Goal: Task Accomplishment & Management: Manage account settings

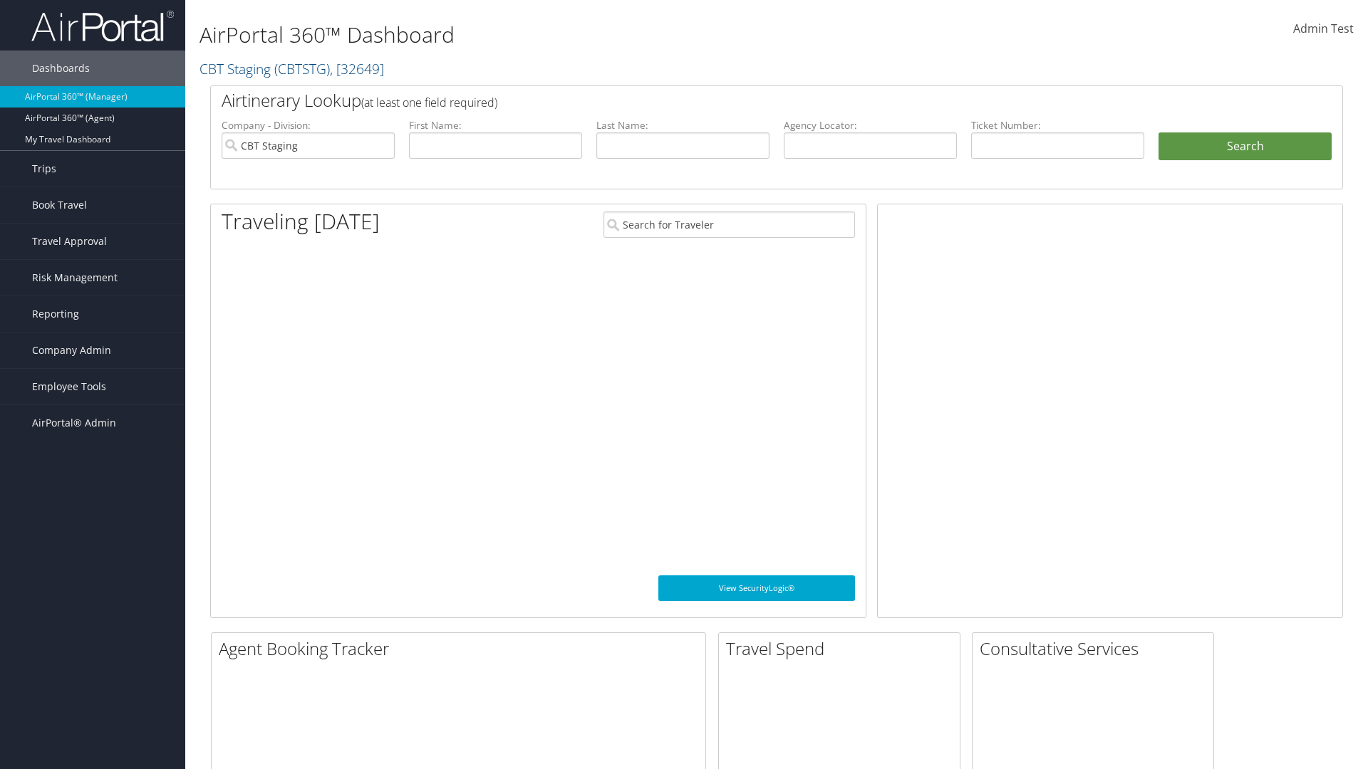
click at [93, 351] on span "Company Admin" at bounding box center [71, 351] width 79 height 36
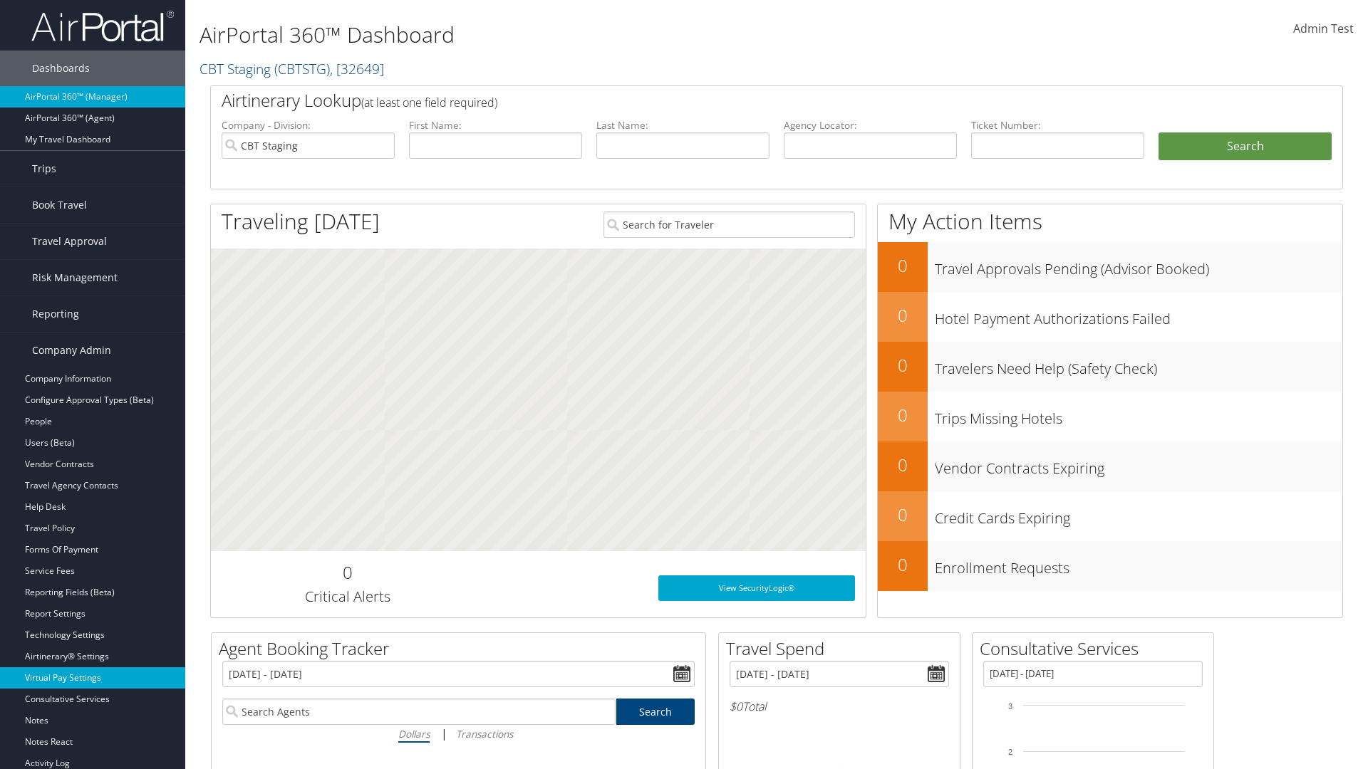
click at [93, 678] on link "Virtual Pay Settings" at bounding box center [92, 678] width 185 height 21
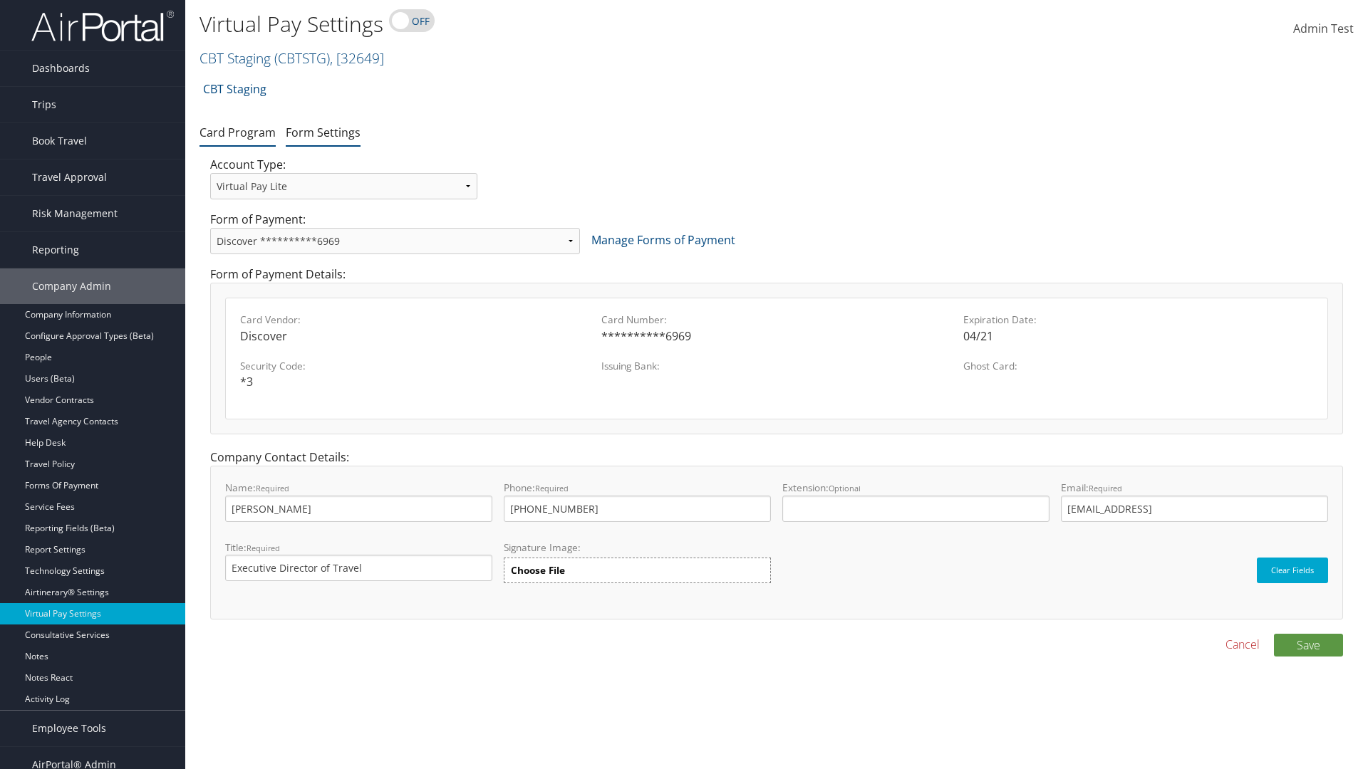
click at [323, 132] on link "Form Settings" at bounding box center [323, 133] width 75 height 16
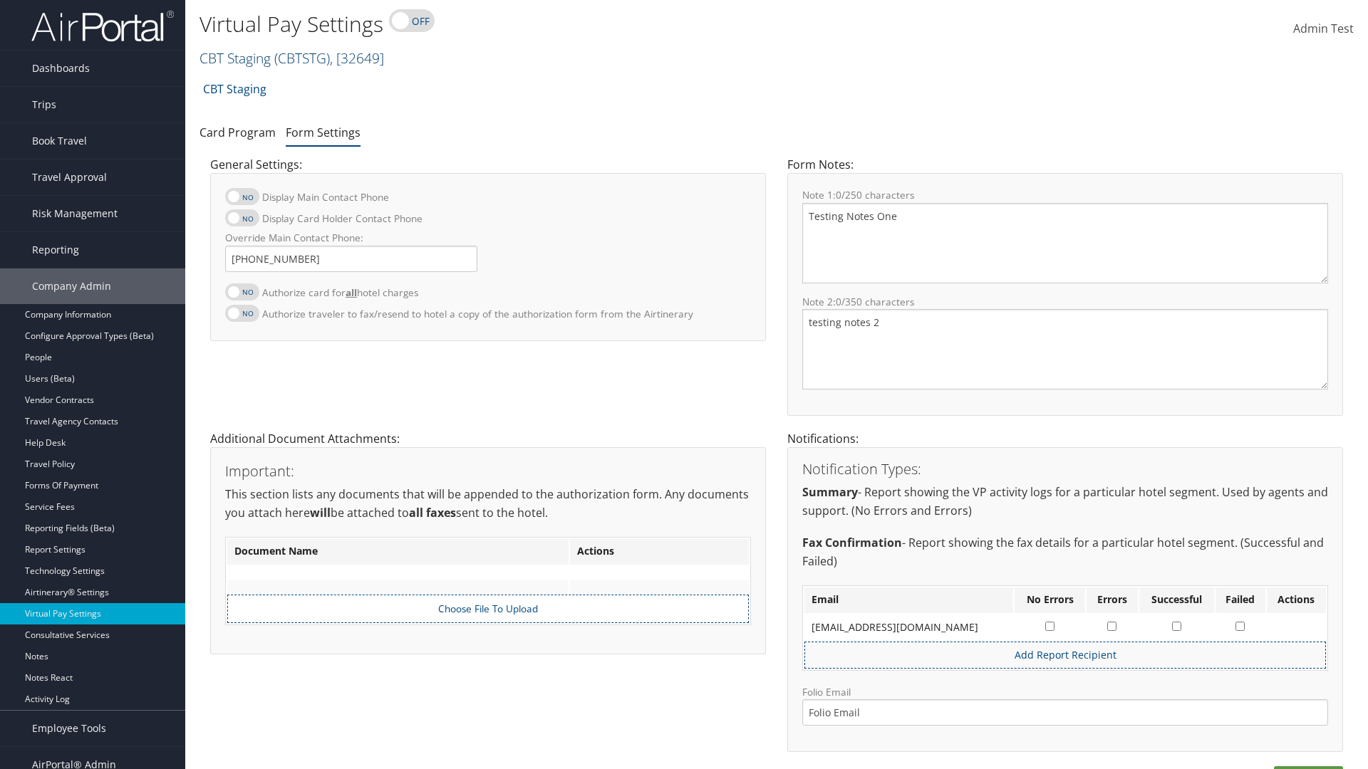
click at [235, 58] on link "CBT Staging ( CBTSTG ) , [ 32649 ]" at bounding box center [291, 57] width 185 height 19
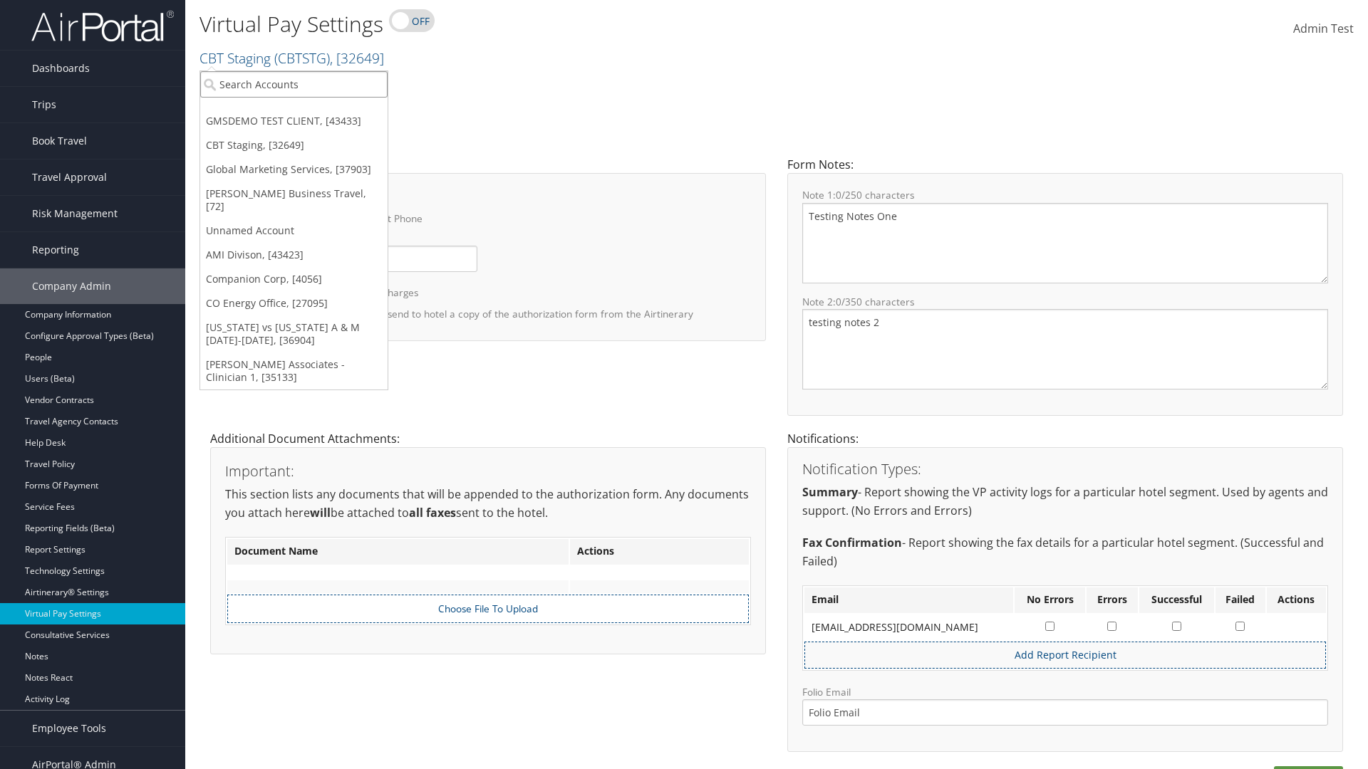
click at [294, 84] on input "search" at bounding box center [293, 84] width 187 height 26
type input "[PERSON_NAME] Business Travel"
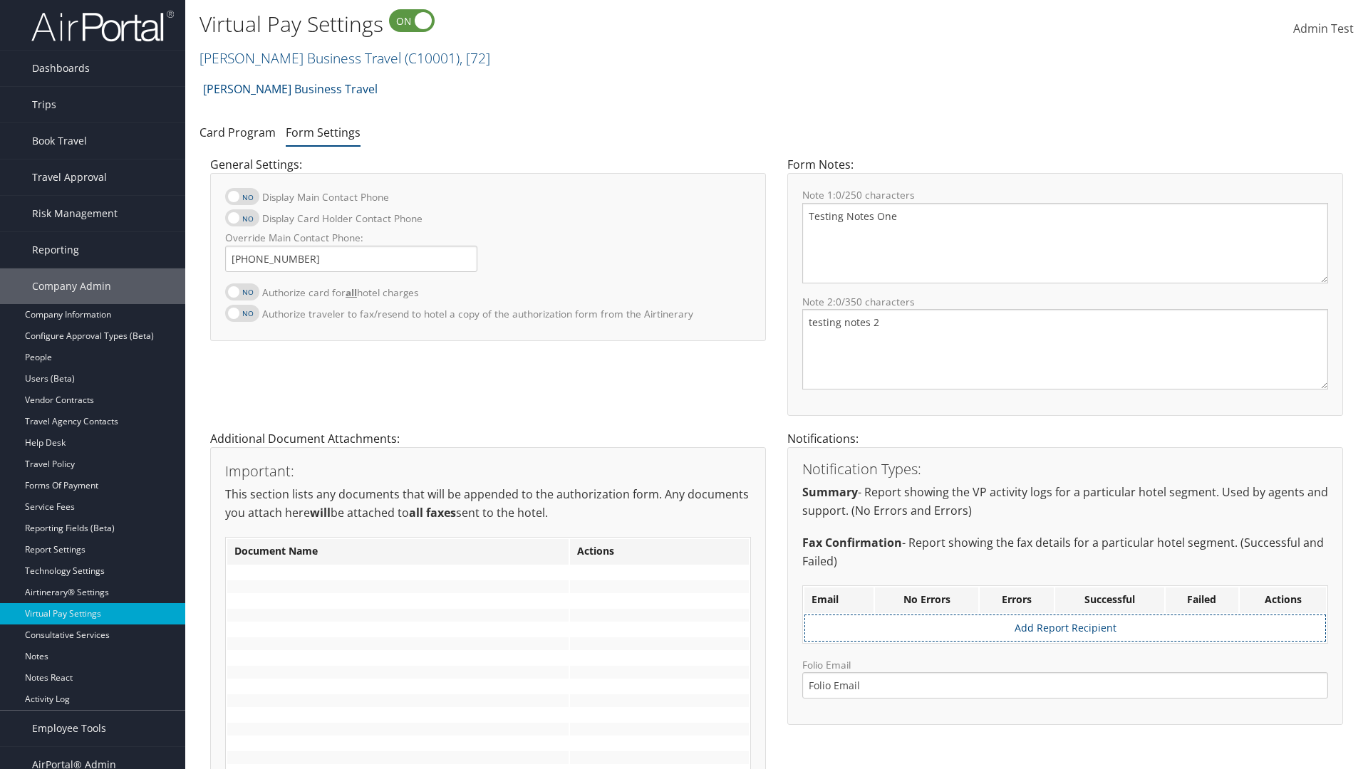
click at [242, 291] on label at bounding box center [242, 292] width 34 height 17
click at [242, 295] on input "Authorize card for all hotel charges" at bounding box center [236, 299] width 9 height 9
checkbox input "true"
click at [242, 218] on label at bounding box center [242, 217] width 34 height 17
click at [242, 221] on input "Display Card Holder Contact Phone" at bounding box center [236, 225] width 9 height 9
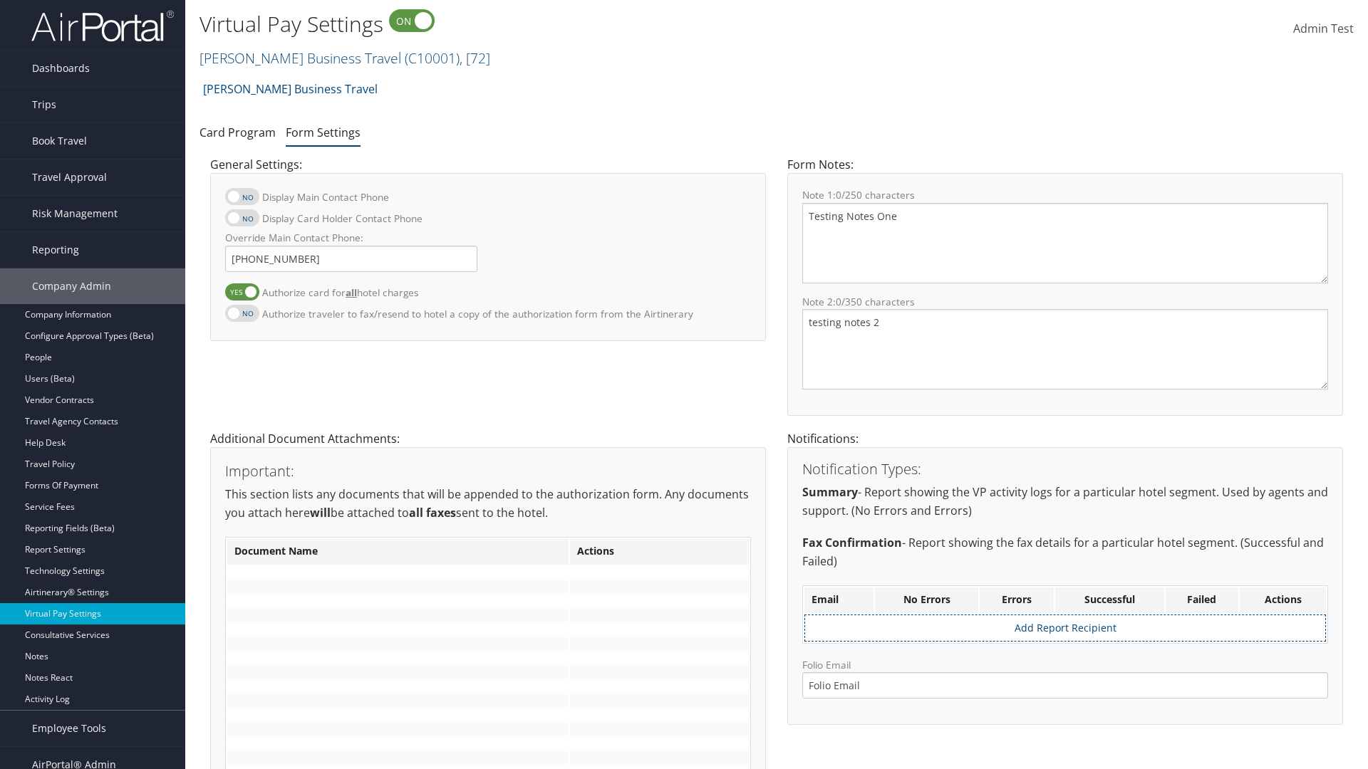
checkbox input "true"
click at [242, 197] on label at bounding box center [242, 196] width 34 height 17
click at [242, 199] on input "Display Main Contact Phone" at bounding box center [236, 203] width 9 height 9
checkbox input "true"
click at [242, 313] on label at bounding box center [242, 313] width 34 height 17
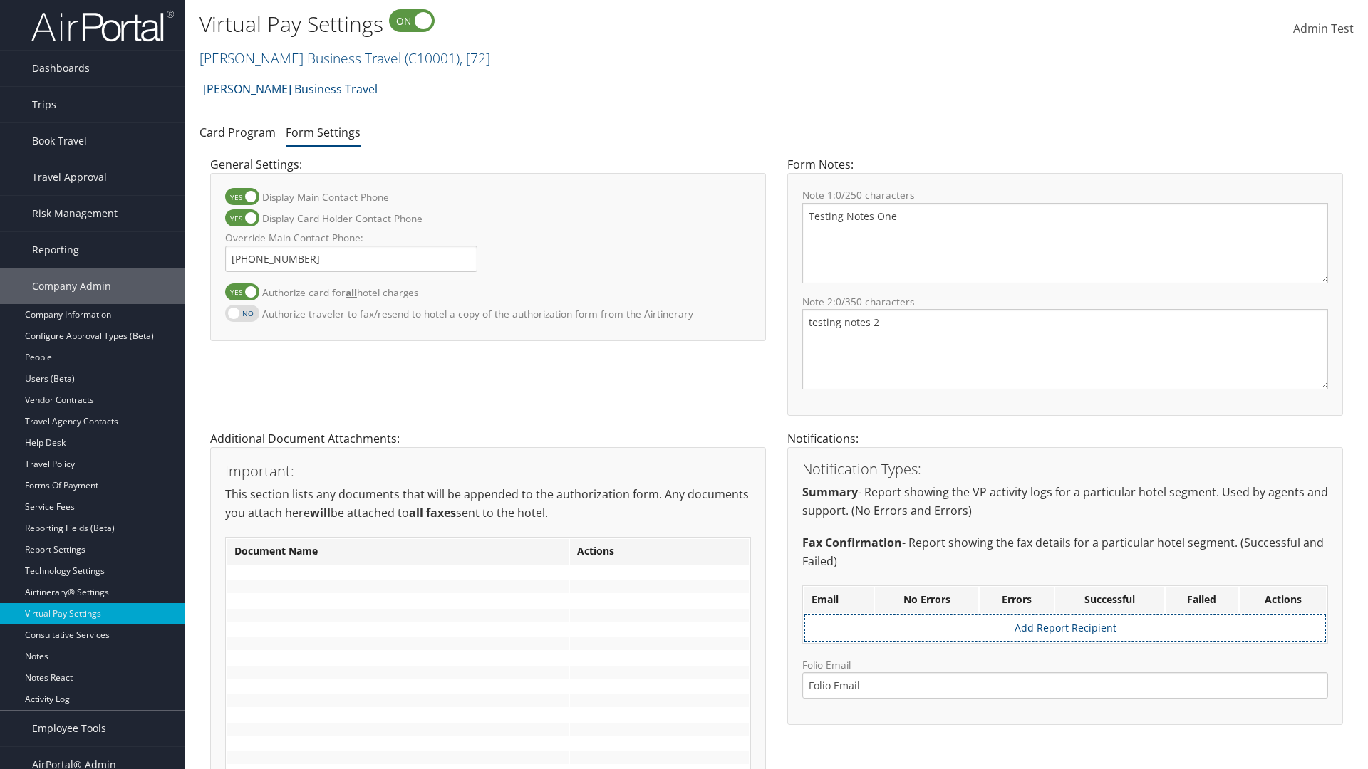
click at [242, 316] on input "Authorize traveler to fax/resend to hotel a copy of the authorization form from…" at bounding box center [236, 320] width 9 height 9
checkbox input "true"
click at [242, 291] on label at bounding box center [242, 292] width 34 height 17
click at [242, 295] on input "Authorize card for all hotel charges" at bounding box center [236, 299] width 9 height 9
checkbox input "false"
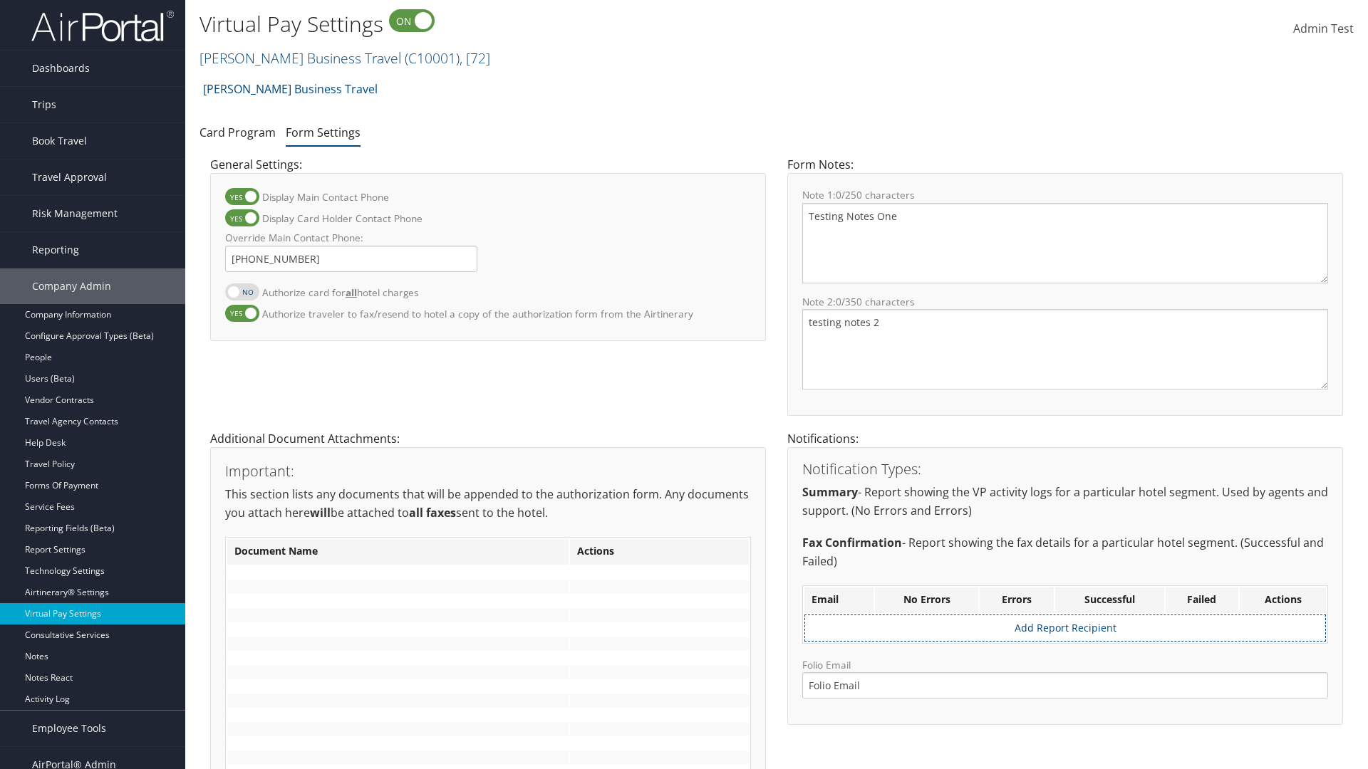
click at [242, 218] on label at bounding box center [242, 217] width 34 height 17
click at [242, 221] on input "Display Card Holder Contact Phone" at bounding box center [236, 225] width 9 height 9
checkbox input "false"
click at [242, 197] on label at bounding box center [242, 196] width 34 height 17
click at [242, 199] on input "Display Main Contact Phone" at bounding box center [236, 203] width 9 height 9
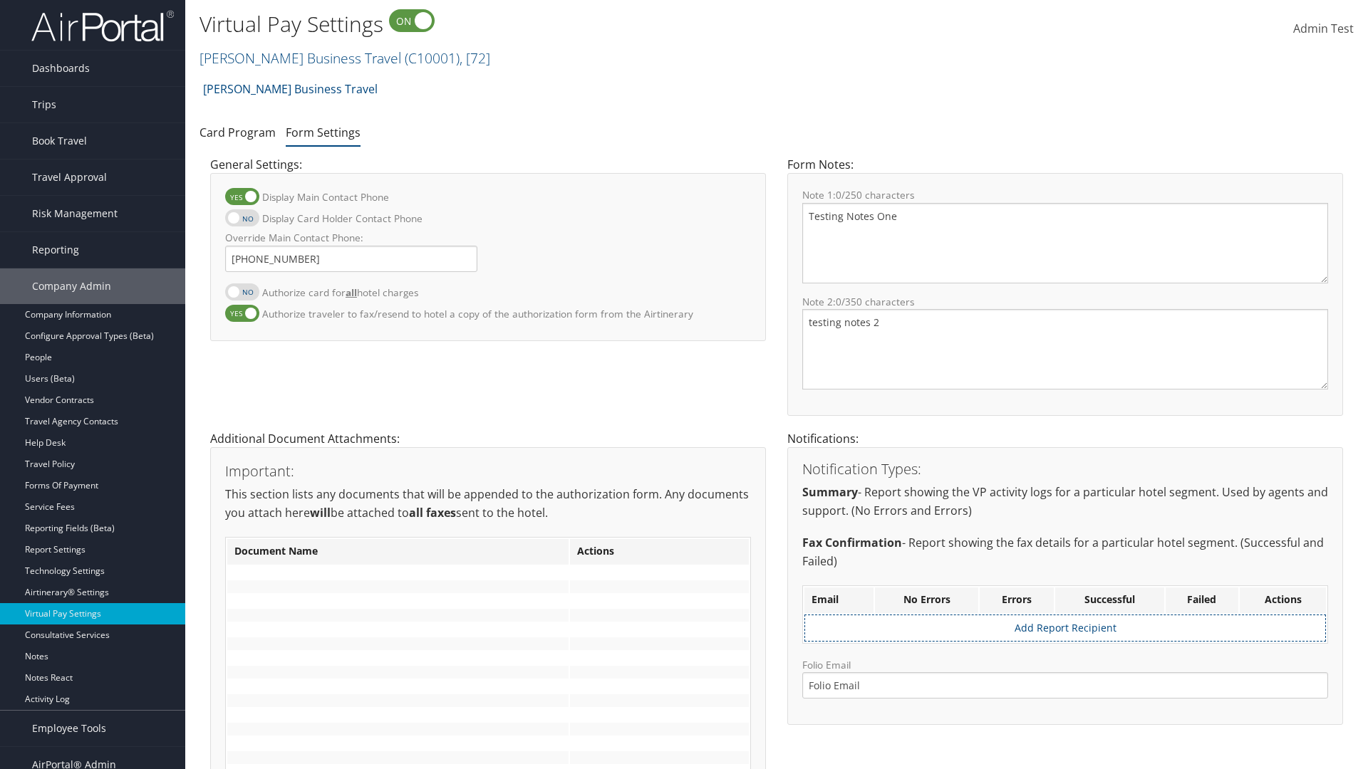
checkbox input "false"
click at [242, 313] on label at bounding box center [242, 313] width 34 height 17
click at [242, 316] on input "Authorize traveler to fax/resend to hotel a copy of the authorization form from…" at bounding box center [236, 320] width 9 height 9
checkbox input "false"
click at [351, 259] on input "Override Main Contact Phone:" at bounding box center [351, 259] width 252 height 26
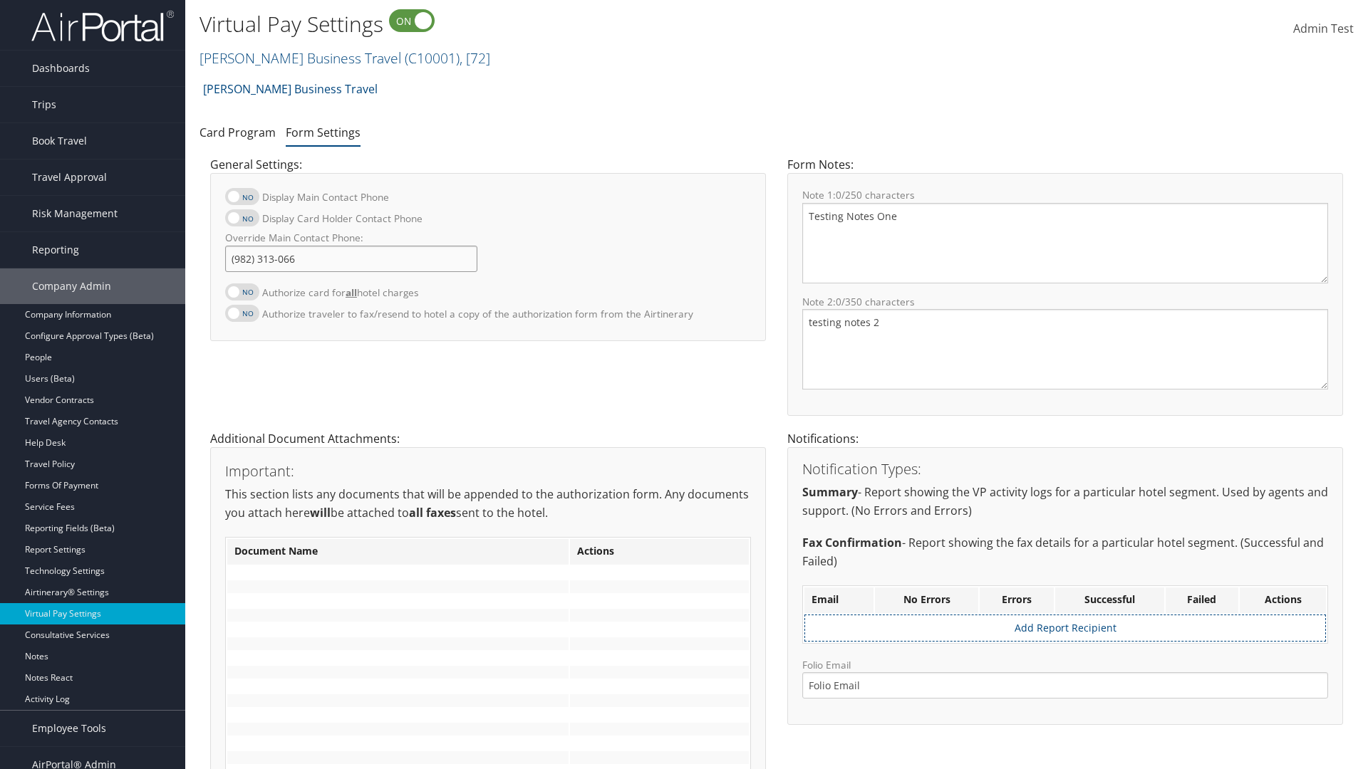
type input "[PHONE_NUMBER]"
click at [1065, 243] on textarea "Testing Notes One" at bounding box center [1065, 243] width 526 height 81
type textarea "Testing Notes One"
click at [1065, 349] on textarea "testing notes 2" at bounding box center [1065, 349] width 526 height 81
type textarea "testing notes 2"
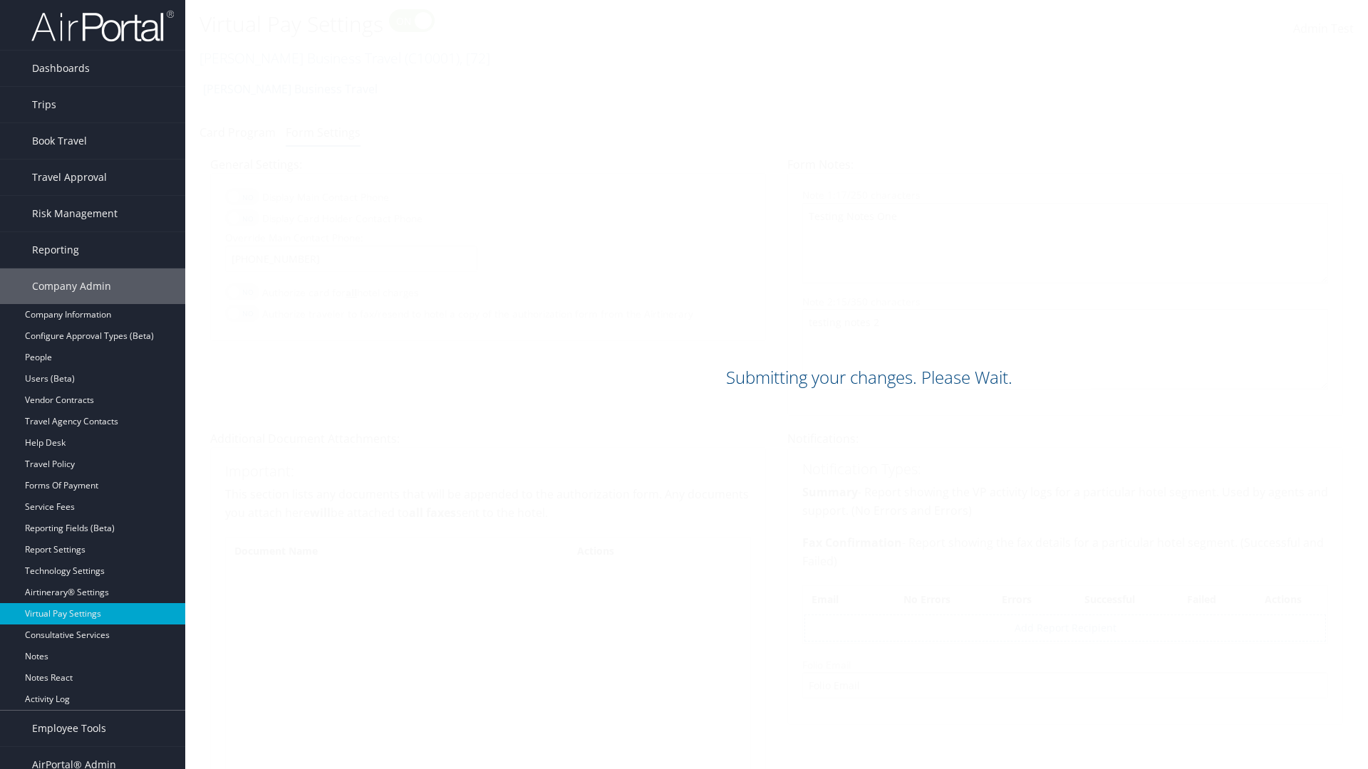
scroll to position [619, 0]
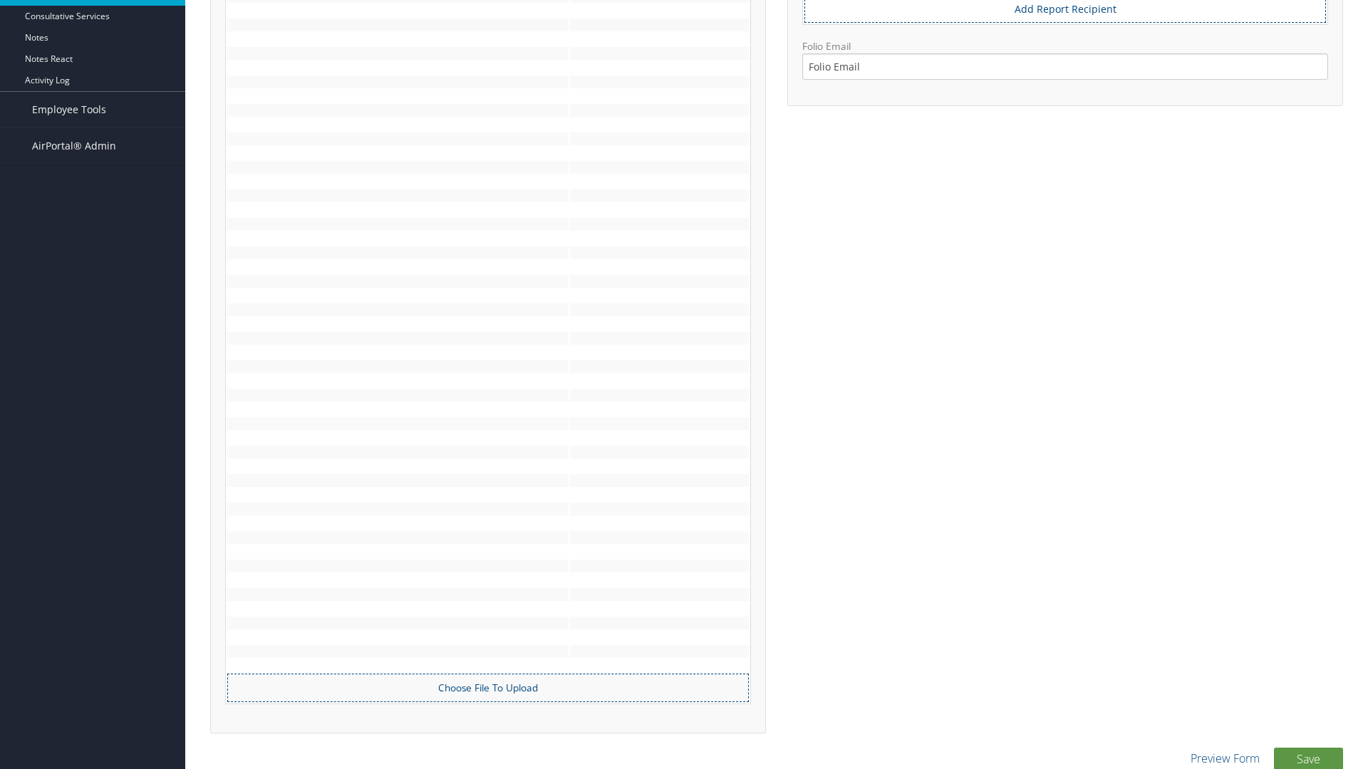
scroll to position [619, 0]
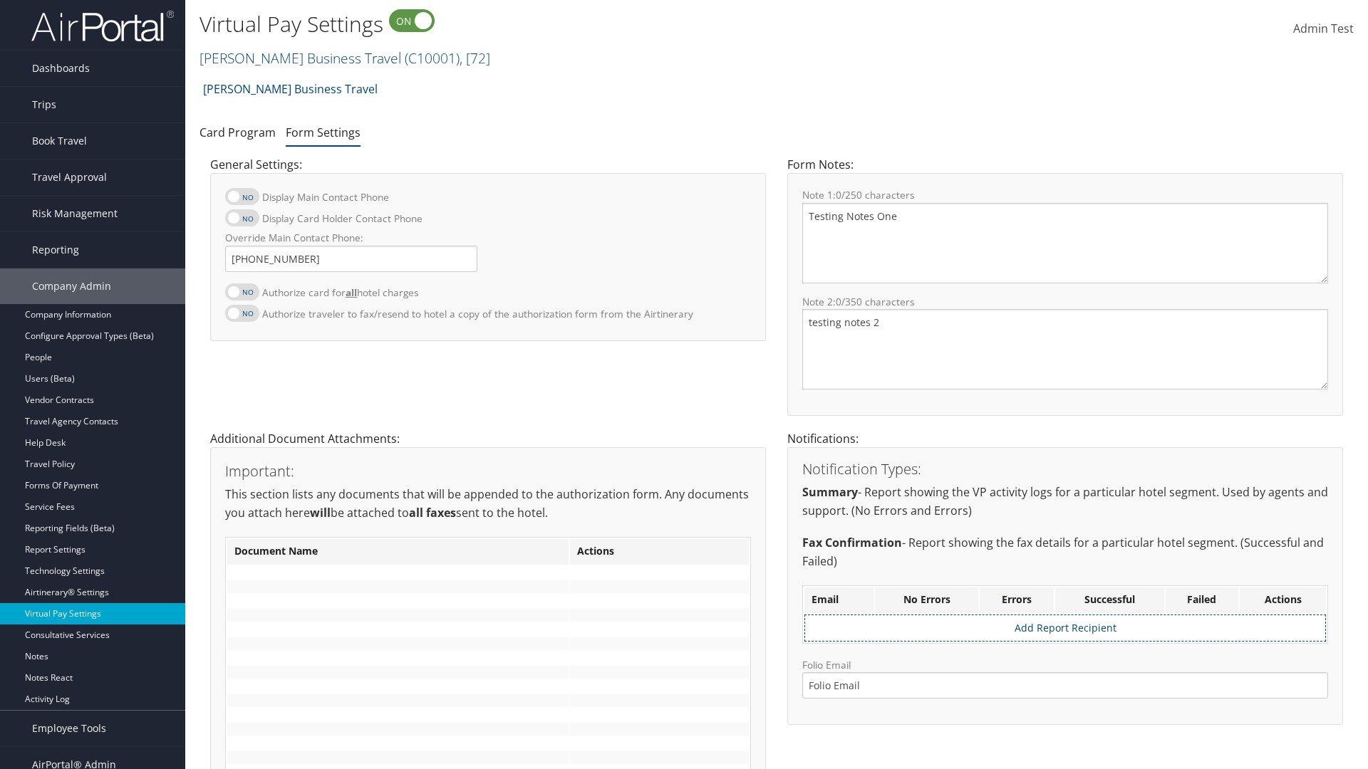
scroll to position [619, 0]
